Goal: Transaction & Acquisition: Purchase product/service

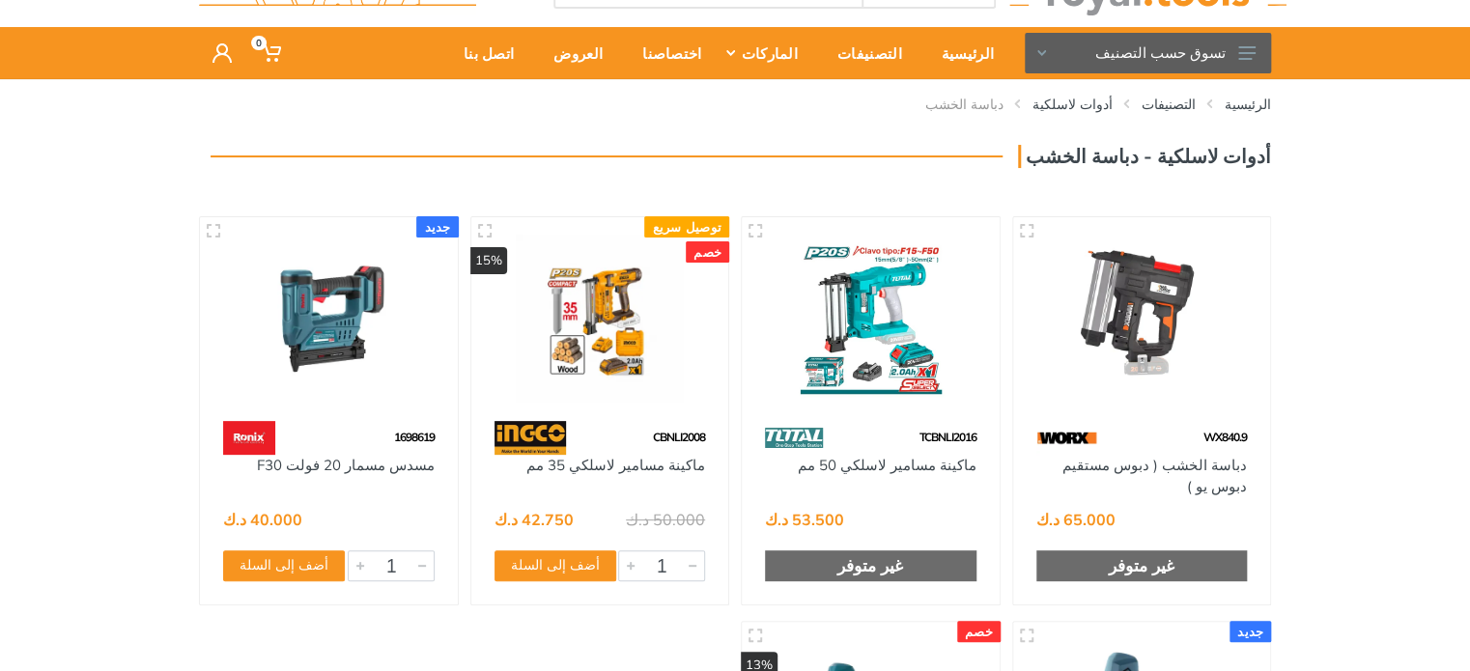
click at [1321, 370] on div "الرئيسية التصنيفات أدوات لاسلكية دباسة الخشب" at bounding box center [735, 568] width 1470 height 979
click at [1302, 365] on div "الرئيسية التصنيفات أدوات لاسلكية دباسة الخشب" at bounding box center [735, 568] width 1470 height 979
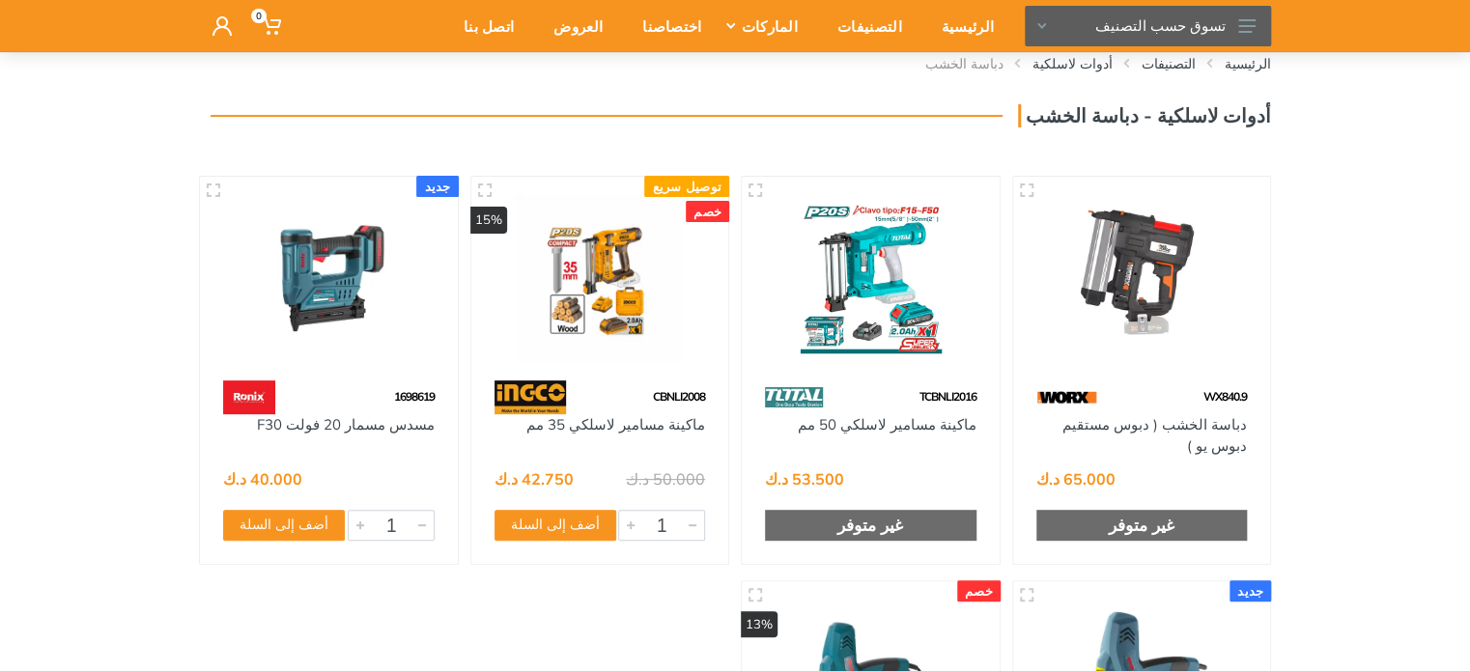
scroll to position [116, 0]
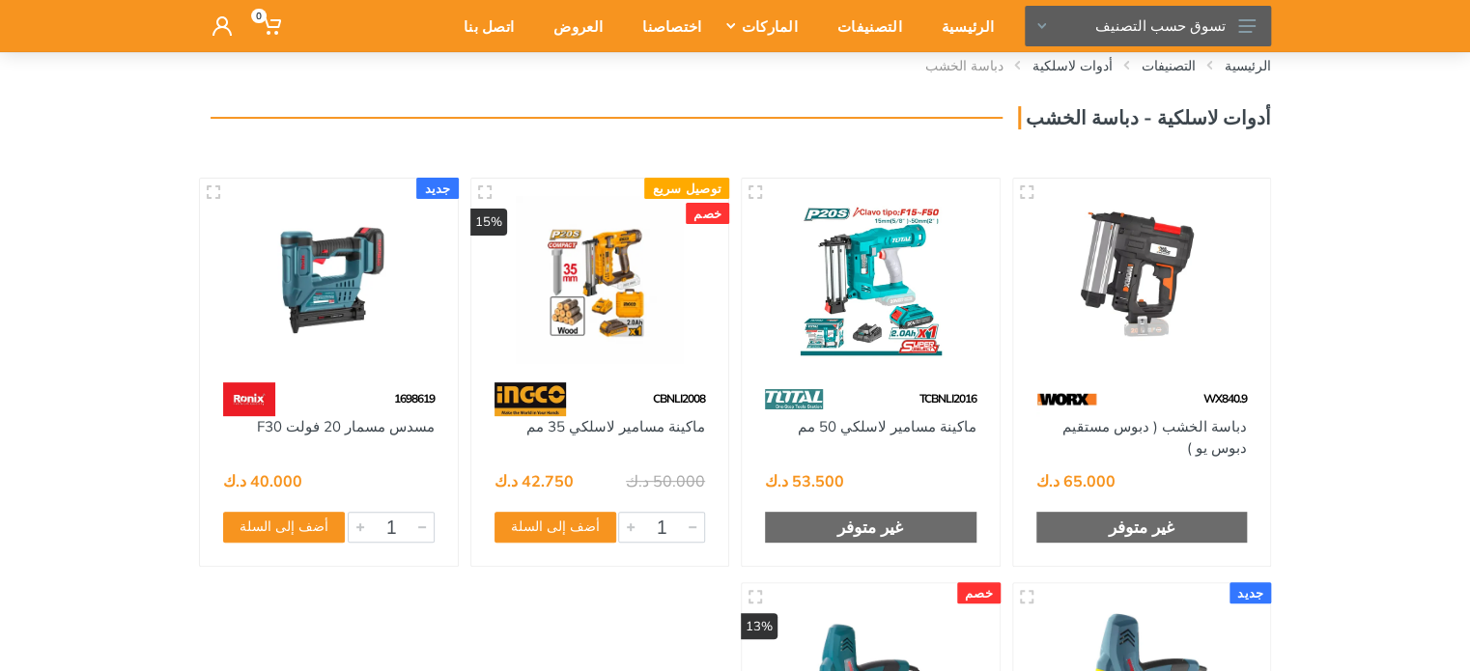
click at [823, 358] on img at bounding box center [870, 279] width 223 height 167
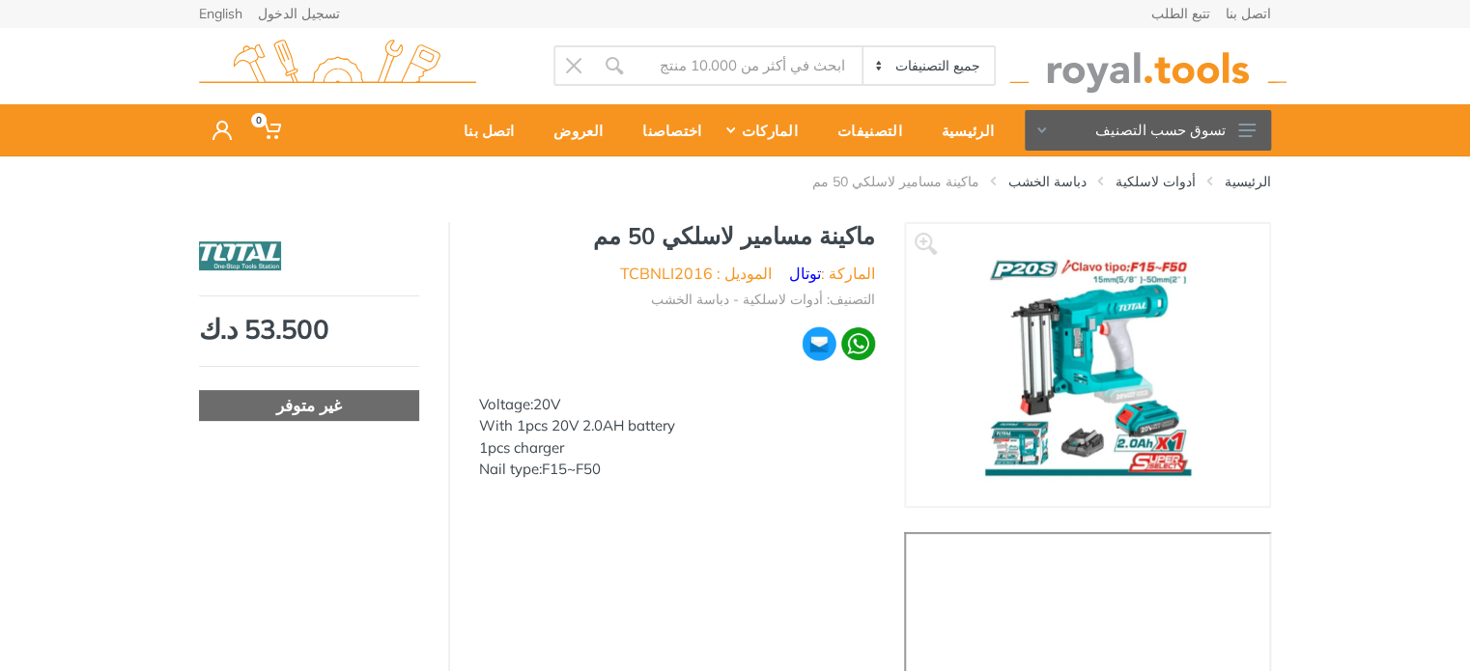
click at [641, 535] on div "‹ › توتال" at bounding box center [735, 484] width 1072 height 524
